Goal: Task Accomplishment & Management: Manage account settings

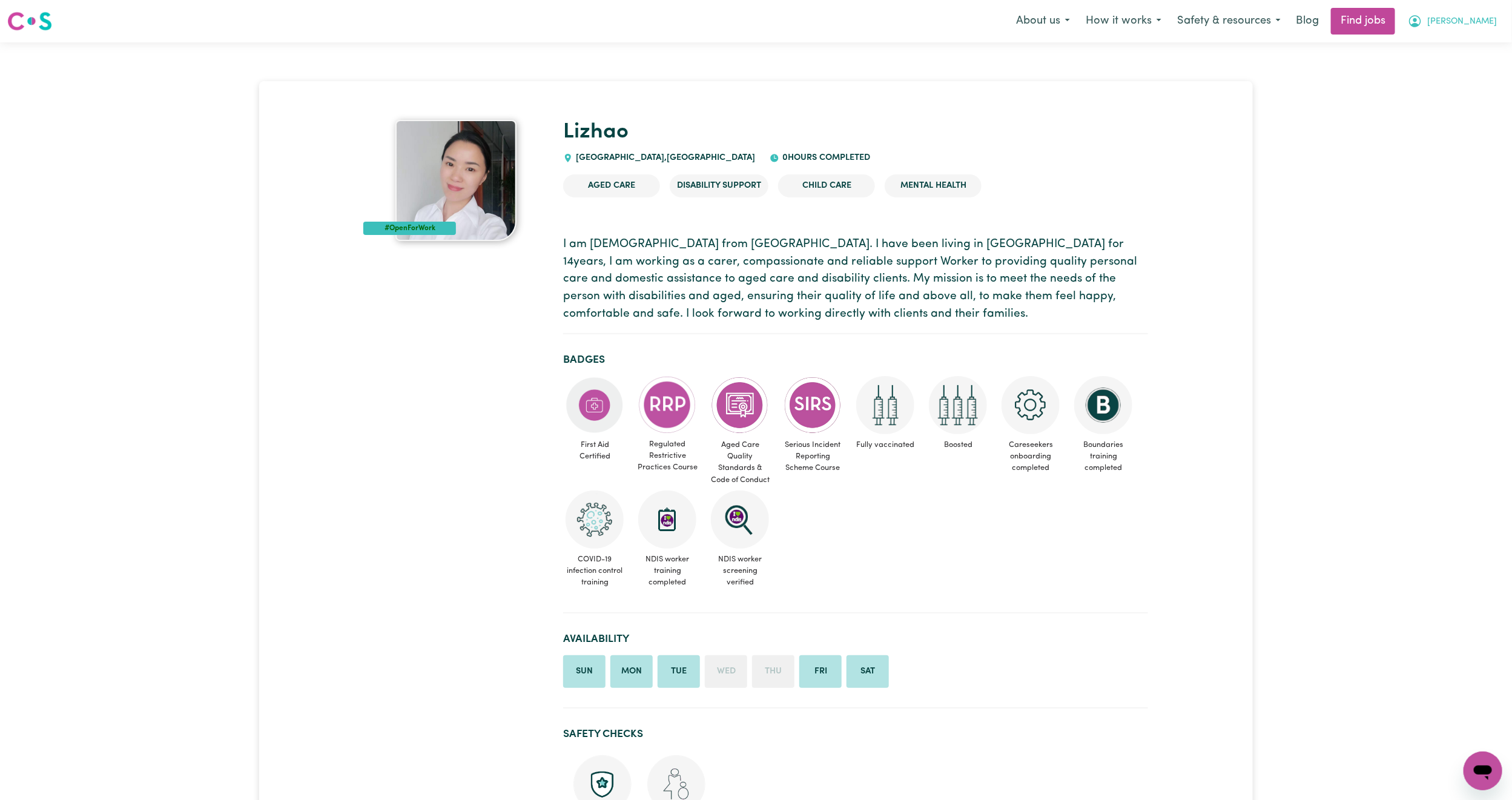
click at [1487, 22] on span "[PERSON_NAME]" at bounding box center [1462, 22] width 70 height 13
click at [1456, 82] on link "Logout" at bounding box center [1456, 93] width 96 height 23
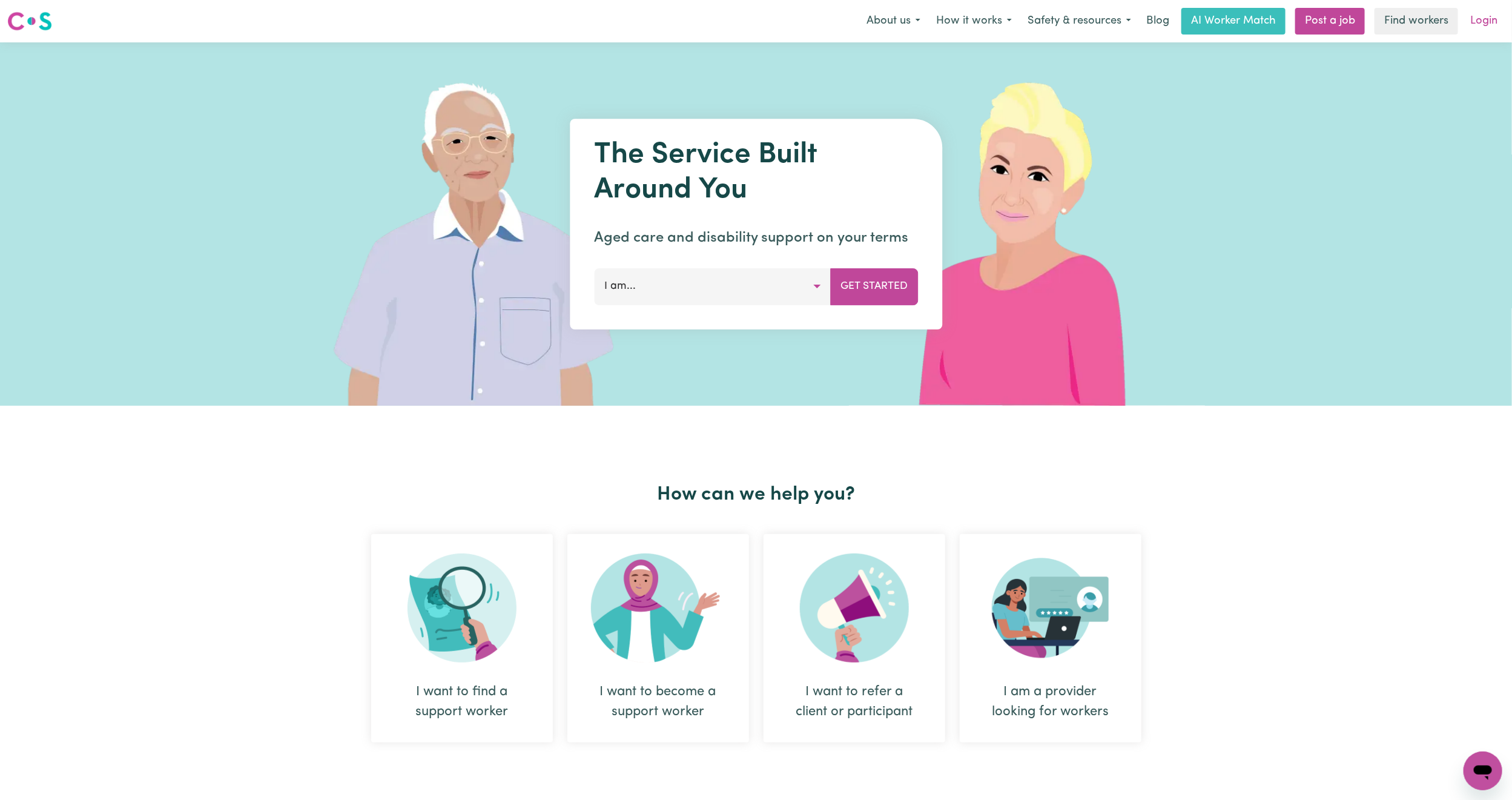
click at [1479, 17] on link "Login" at bounding box center [1484, 21] width 42 height 27
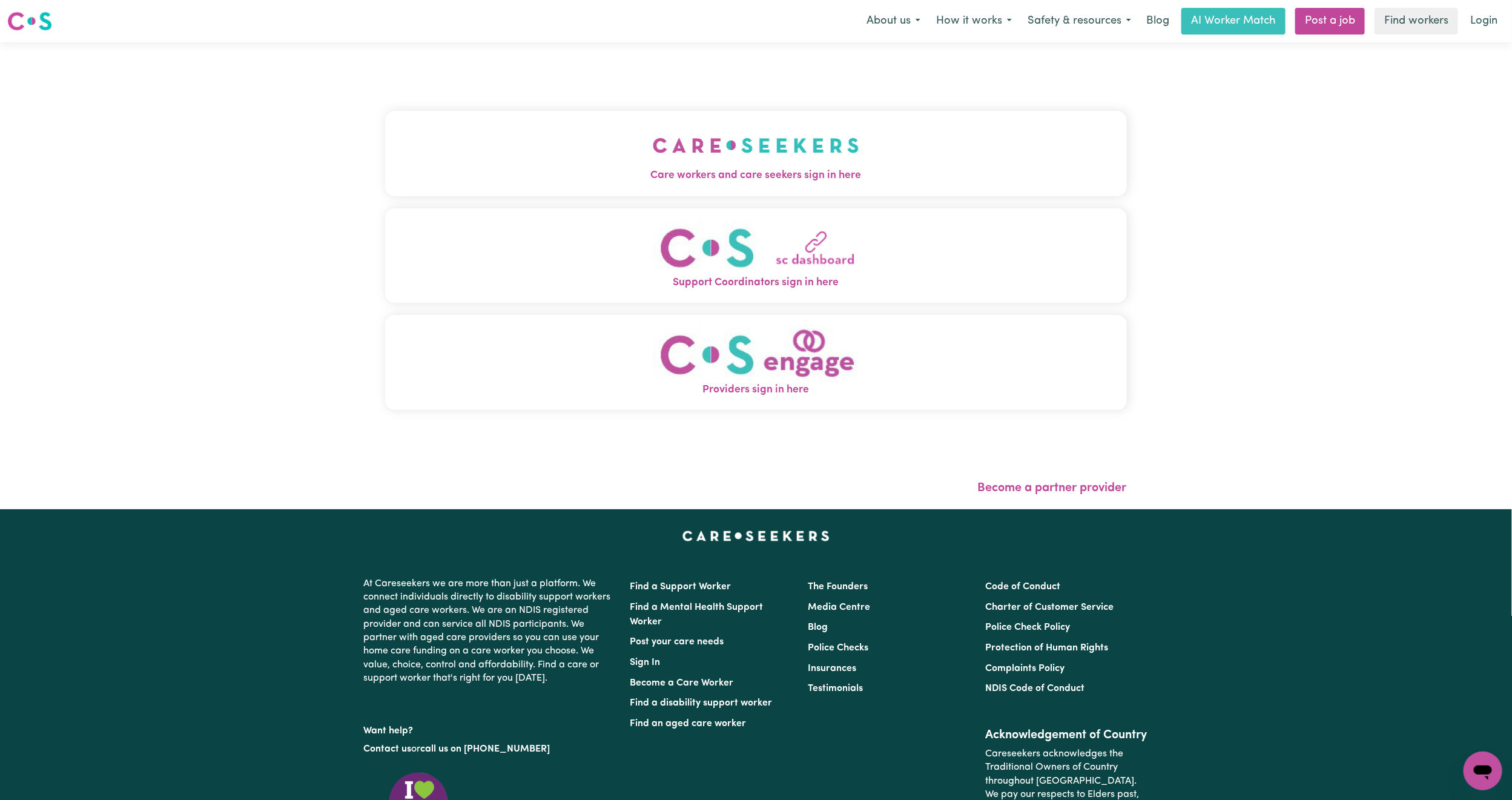
click at [488, 84] on div "Care workers and care seekers sign in here Support Coordinators sign in here Pr…" at bounding box center [756, 267] width 742 height 400
drag, startPoint x: 482, startPoint y: 142, endPoint x: 480, endPoint y: 148, distance: 6.3
click at [480, 148] on button "Care workers and care seekers sign in here" at bounding box center [756, 153] width 742 height 85
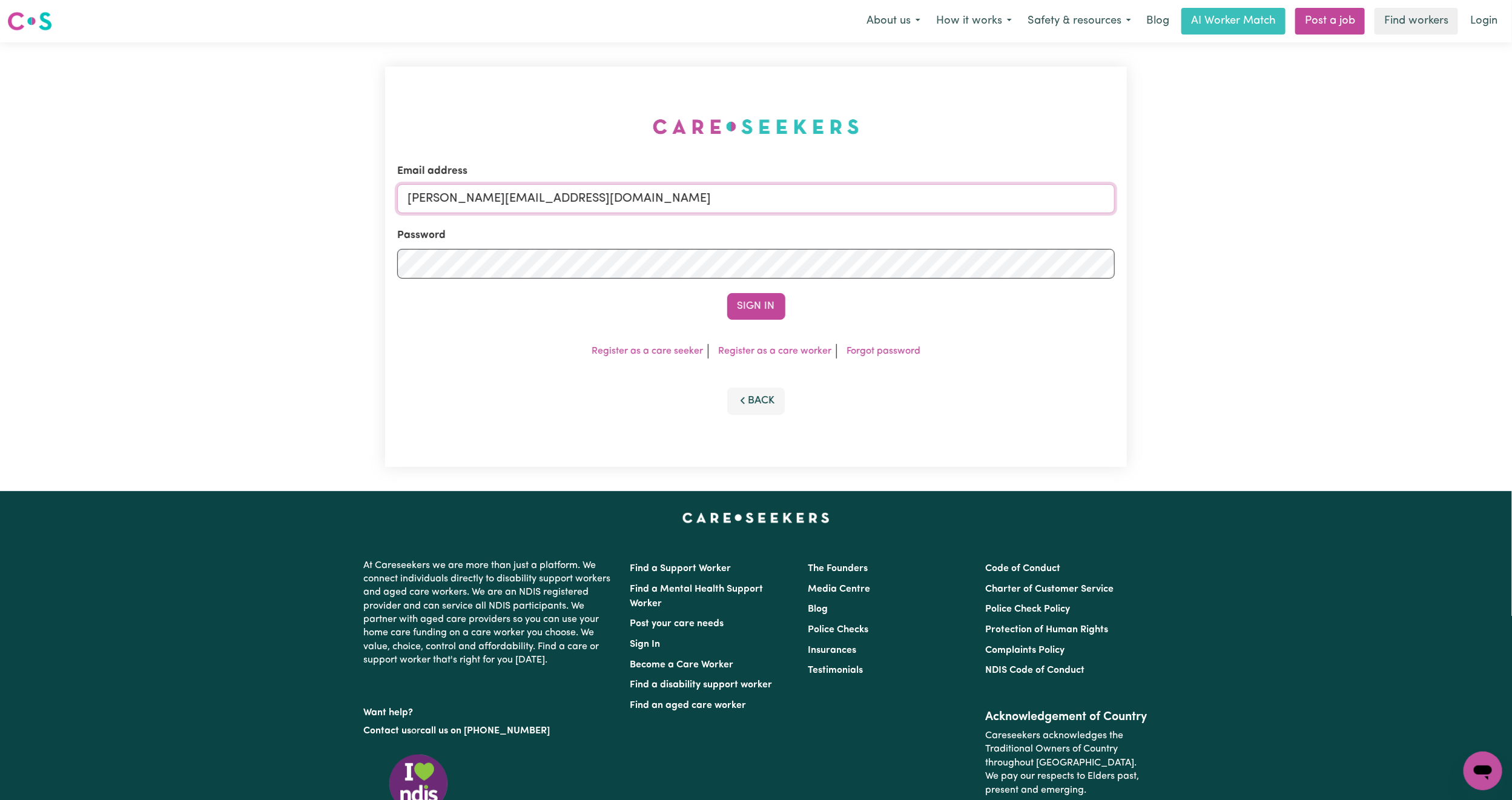
drag, startPoint x: 507, startPoint y: 193, endPoint x: 518, endPoint y: 211, distance: 21.1
click at [507, 193] on input "[PERSON_NAME][EMAIL_ADDRESS][DOMAIN_NAME]" at bounding box center [756, 198] width 718 height 29
drag, startPoint x: 483, startPoint y: 201, endPoint x: 1135, endPoint y: 224, distance: 652.4
click at [1135, 224] on div "Email address [EMAIL_ADDRESS][PERSON_NAME][DOMAIN_NAME] Password Sign In Regist…" at bounding box center [756, 267] width 1512 height 449
type input "superuser~[EMAIL_ADDRESS][DOMAIN_NAME]"
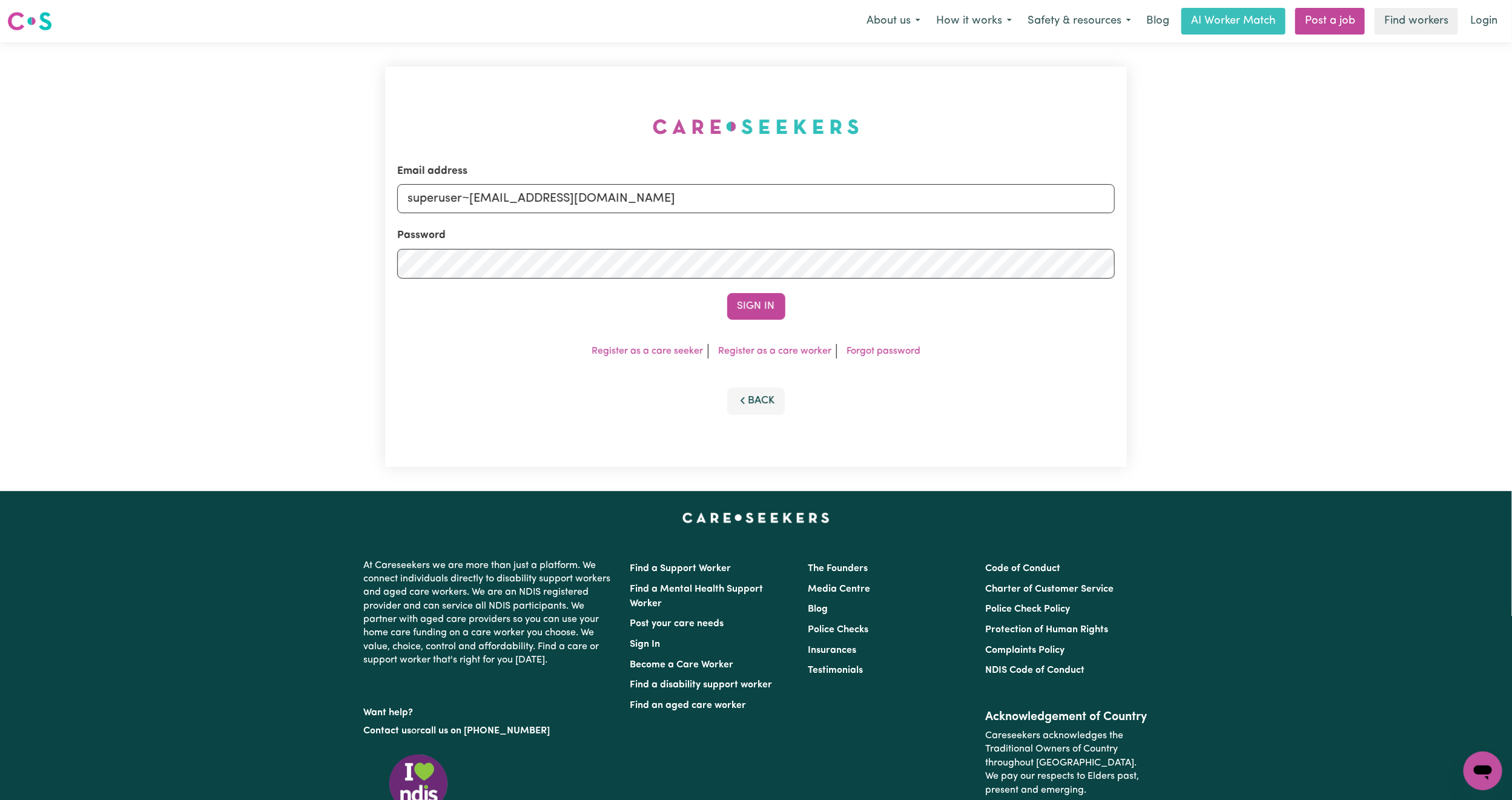
click at [728, 293] on button "Sign In" at bounding box center [756, 306] width 58 height 27
